Goal: Task Accomplishment & Management: Manage account settings

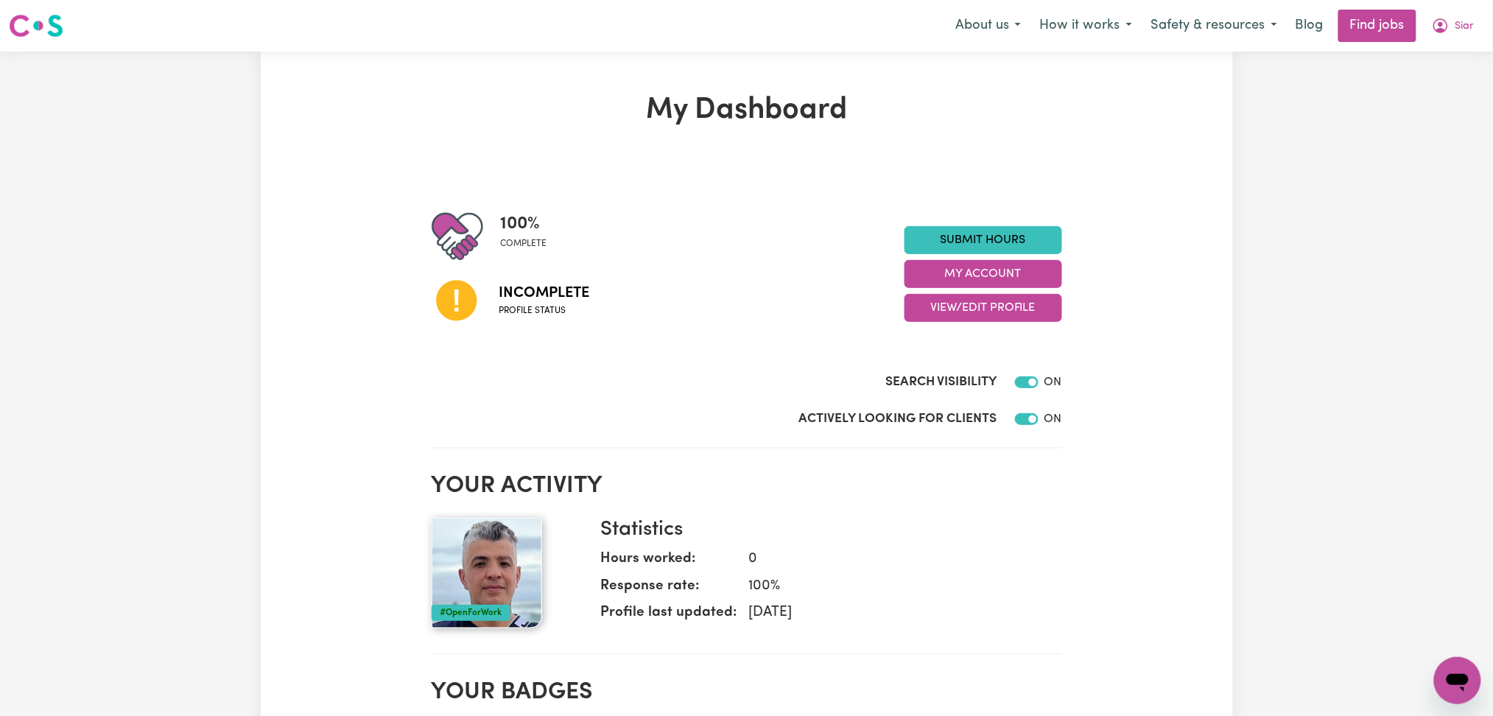
scroll to position [98, 0]
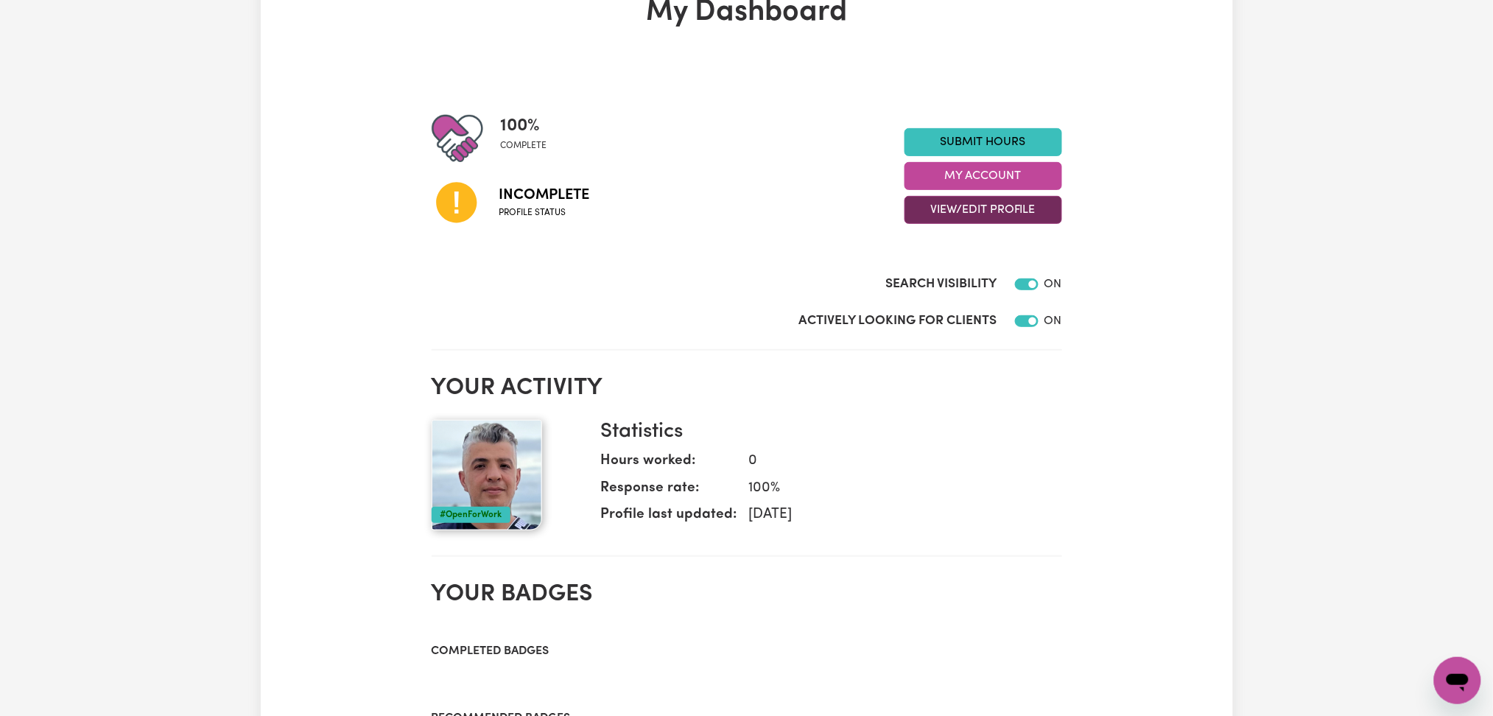
click at [938, 216] on button "View/Edit Profile" at bounding box center [984, 210] width 158 height 28
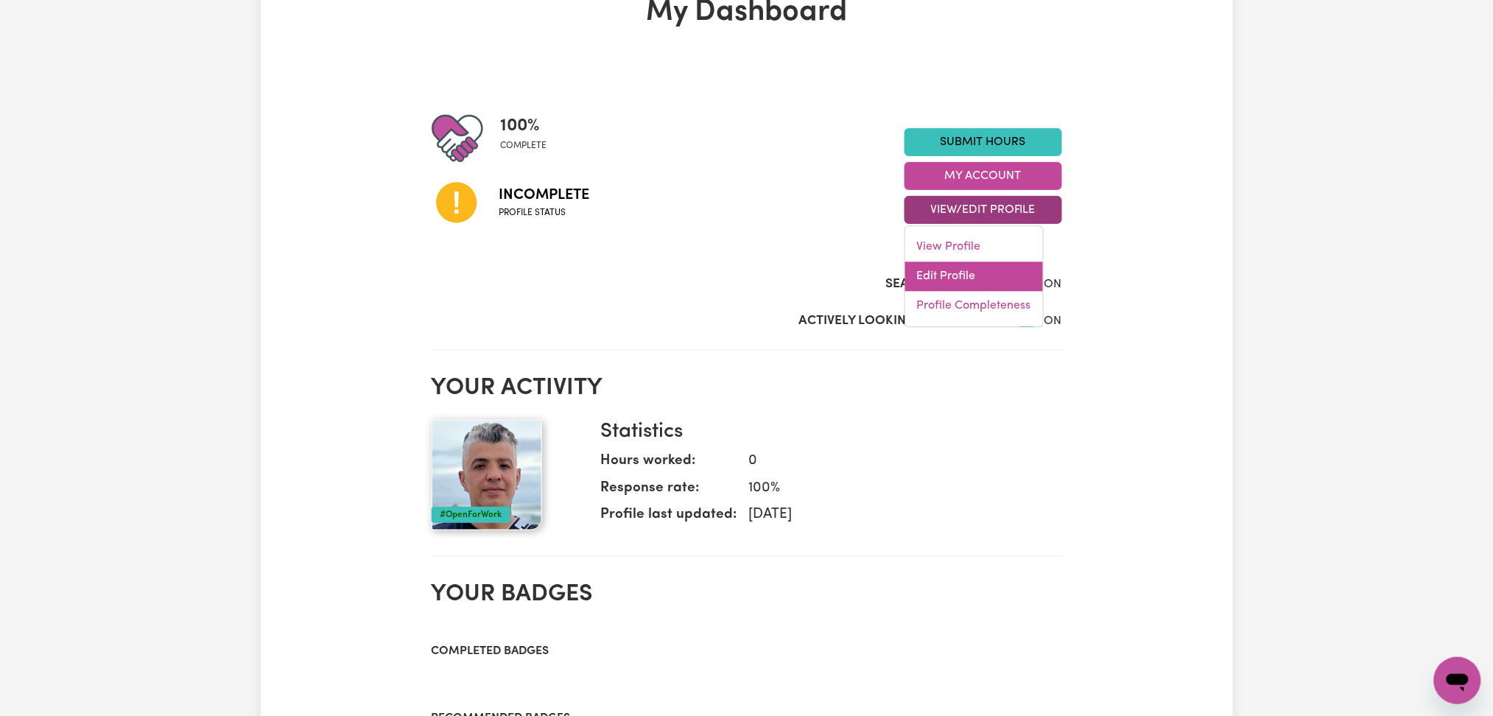
click at [932, 271] on link "Edit Profile" at bounding box center [974, 276] width 138 height 29
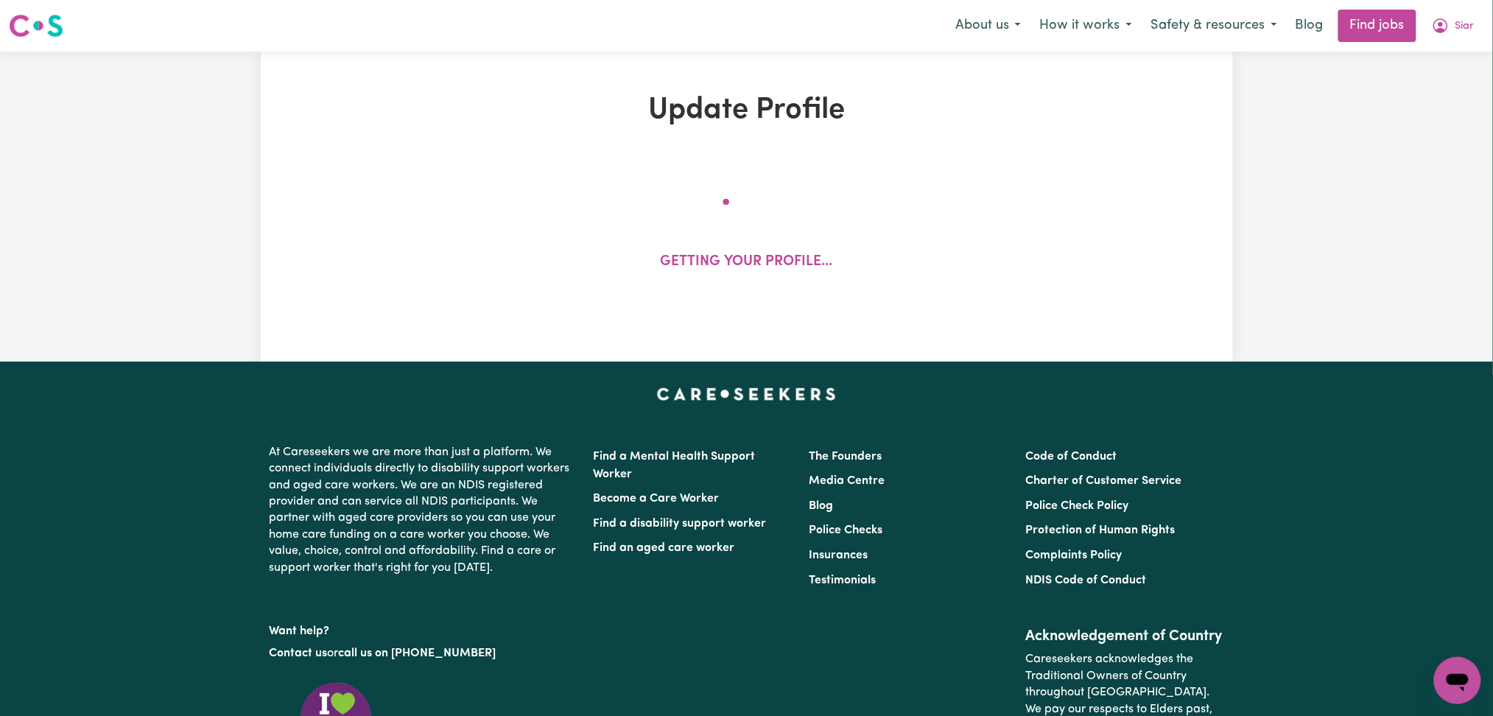
select select "[DEMOGRAPHIC_DATA]"
select select "[DEMOGRAPHIC_DATA] Citizen"
select select "Studying a healthcare related degree or qualification"
select select "49"
select select "69"
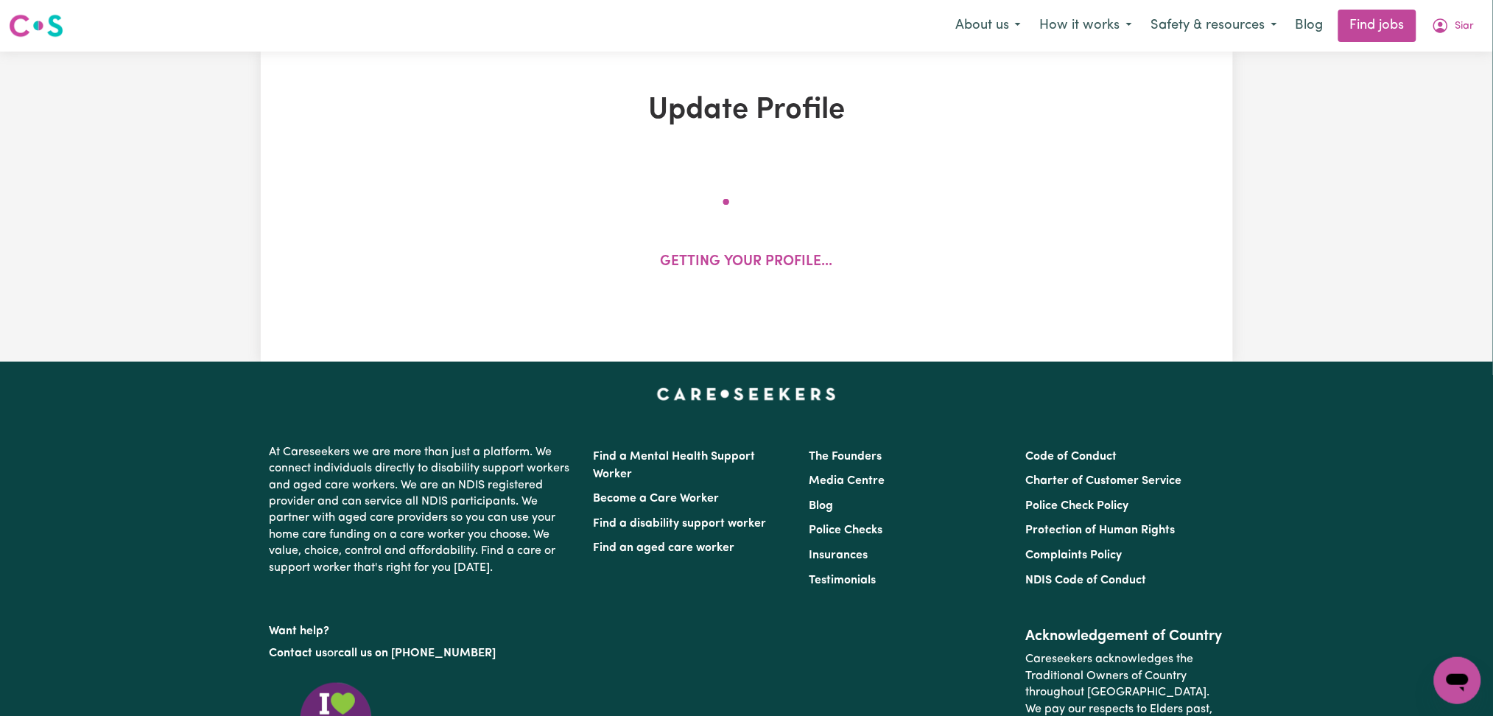
select select "70"
select select "99"
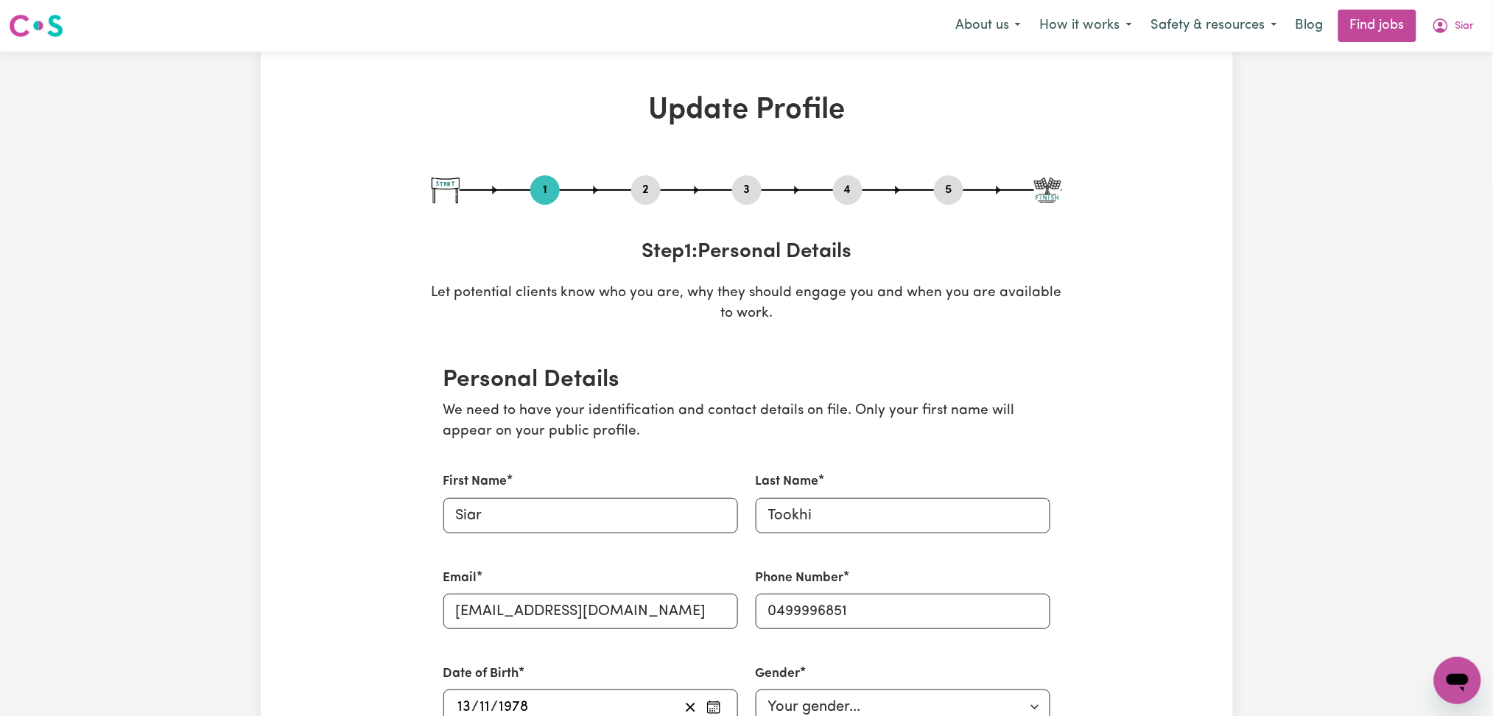
drag, startPoint x: 659, startPoint y: 183, endPoint x: 633, endPoint y: 192, distance: 26.3
click at [659, 183] on button "2" at bounding box center [645, 189] width 29 height 19
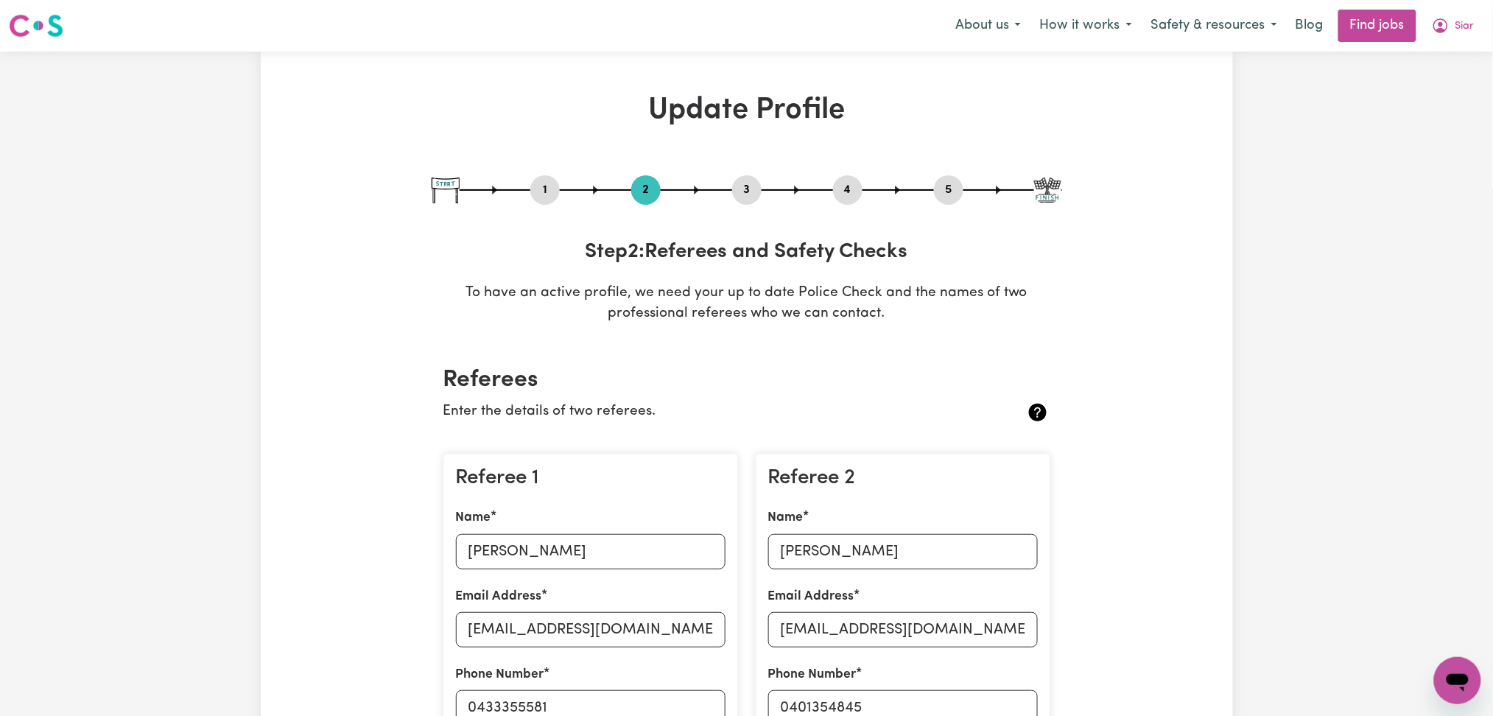
scroll to position [196, 0]
